Goal: Task Accomplishment & Management: Manage account settings

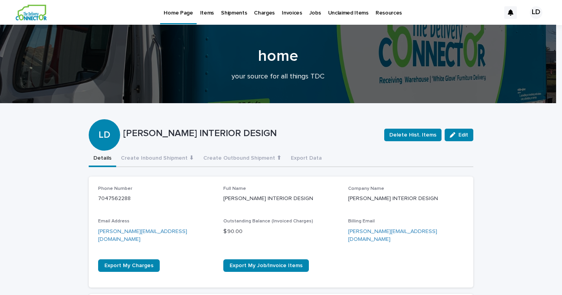
click at [294, 16] on p "Invoices" at bounding box center [292, 8] width 20 height 16
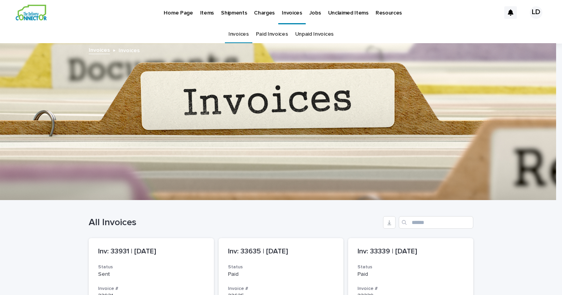
click at [322, 35] on link "Unpaid Invoices" at bounding box center [314, 34] width 38 height 18
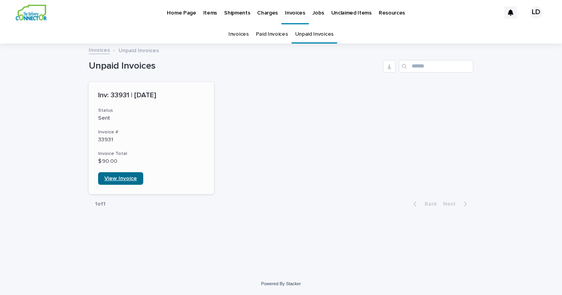
click at [124, 179] on span "View Invoice" at bounding box center [120, 178] width 33 height 5
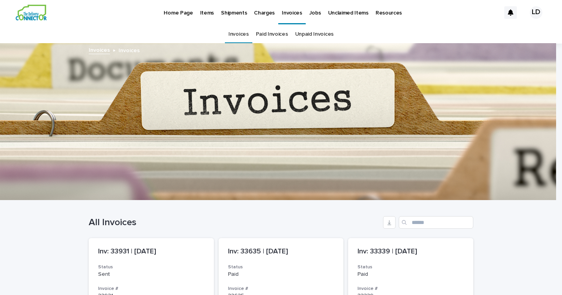
scroll to position [25, 0]
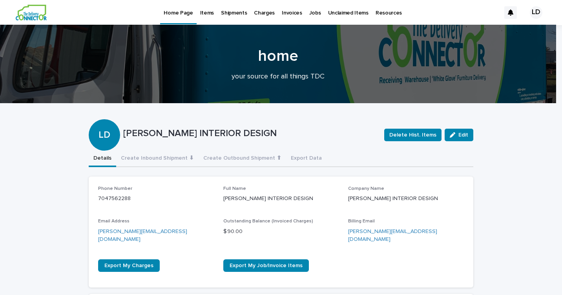
click at [309, 12] on p "Jobs" at bounding box center [315, 8] width 12 height 16
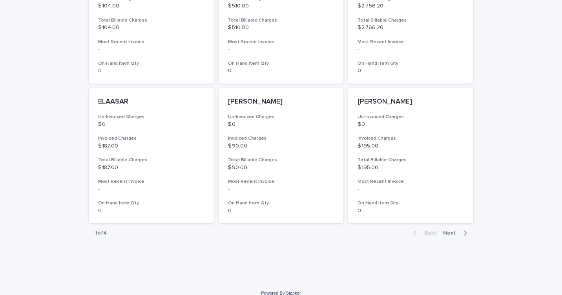
scroll to position [579, 0]
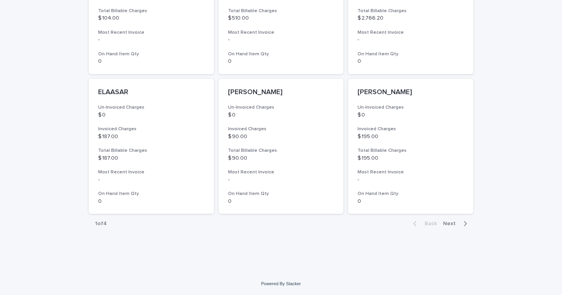
click at [443, 222] on span "Next" at bounding box center [451, 223] width 17 height 5
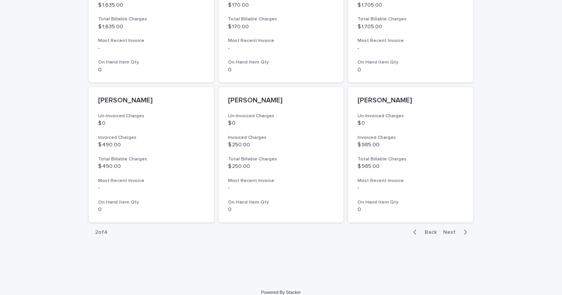
click at [450, 230] on span "Next" at bounding box center [451, 232] width 17 height 5
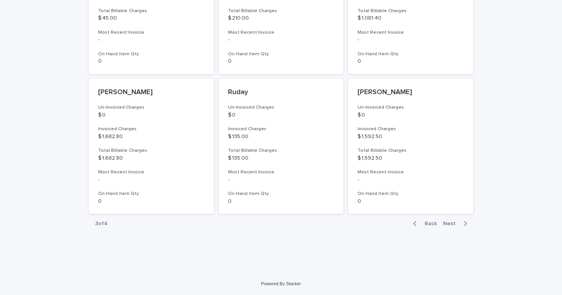
click at [450, 226] on span "Next" at bounding box center [451, 223] width 17 height 5
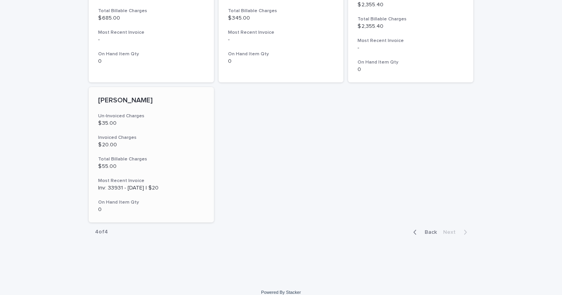
click at [175, 142] on p "$ 20.00" at bounding box center [151, 145] width 106 height 7
